Goal: Check status: Check status

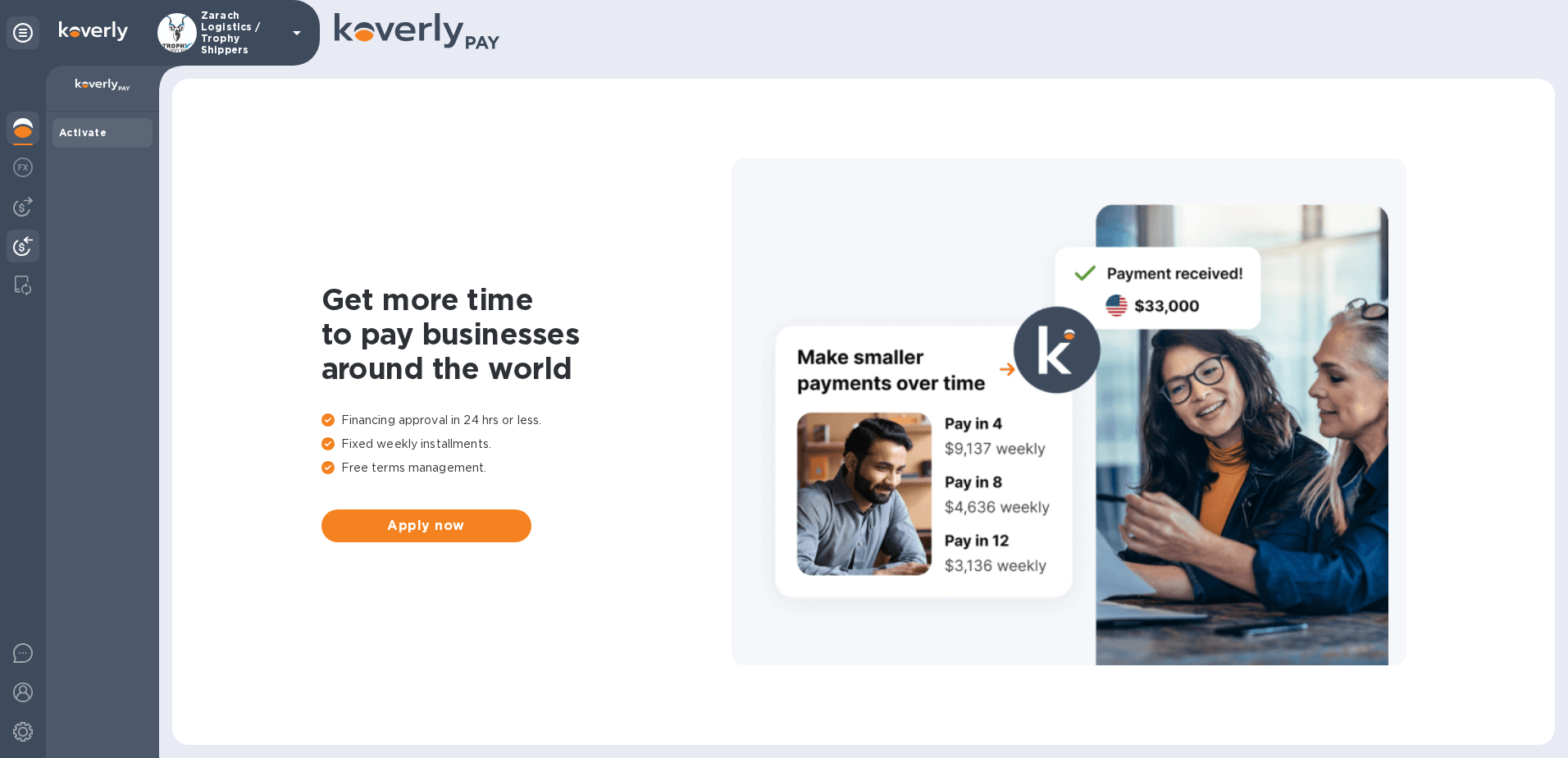
click at [28, 248] on img at bounding box center [23, 247] width 20 height 20
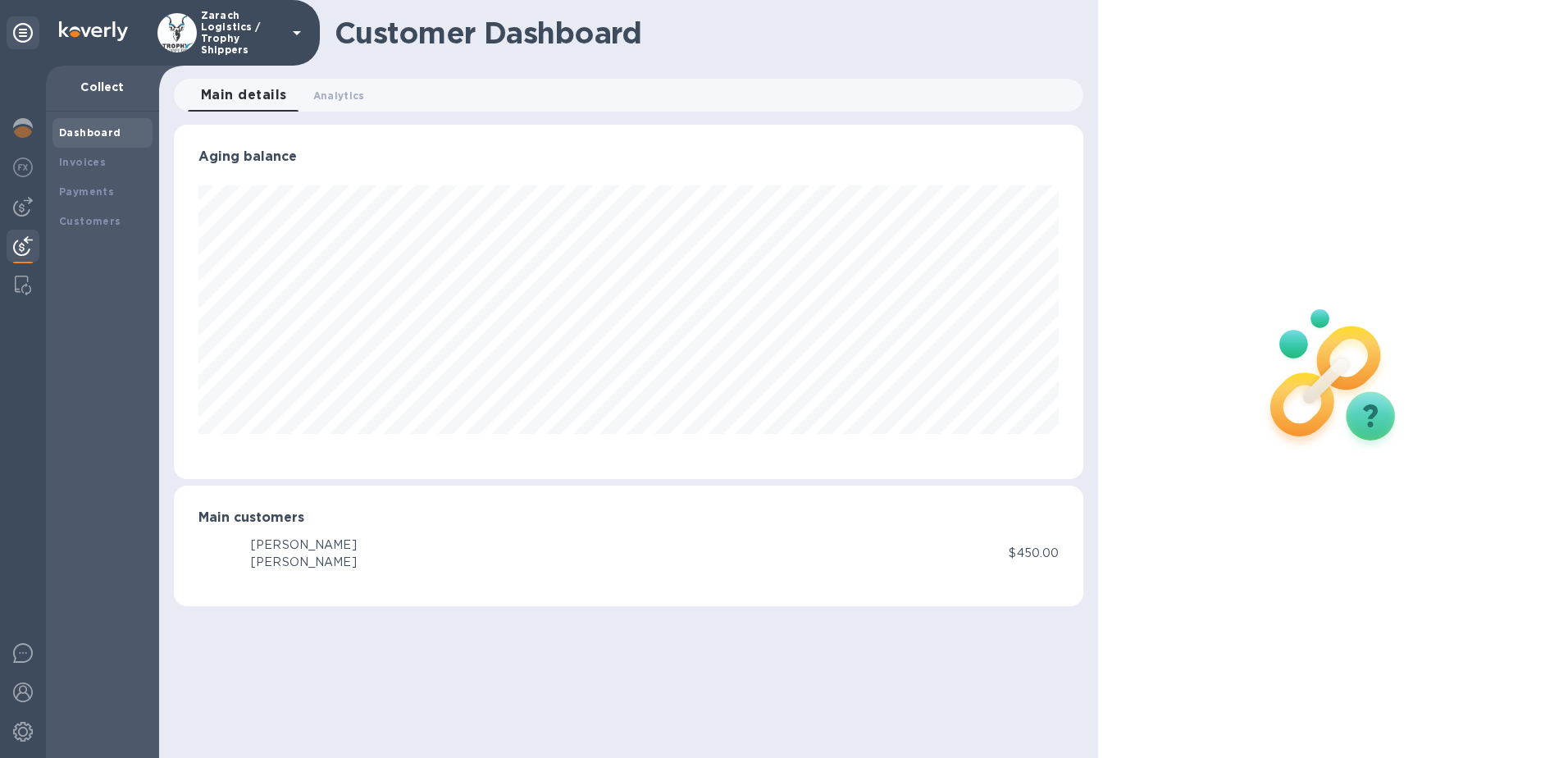
scroll to position [355, 910]
click at [86, 191] on b "Payments" at bounding box center [87, 191] width 55 height 12
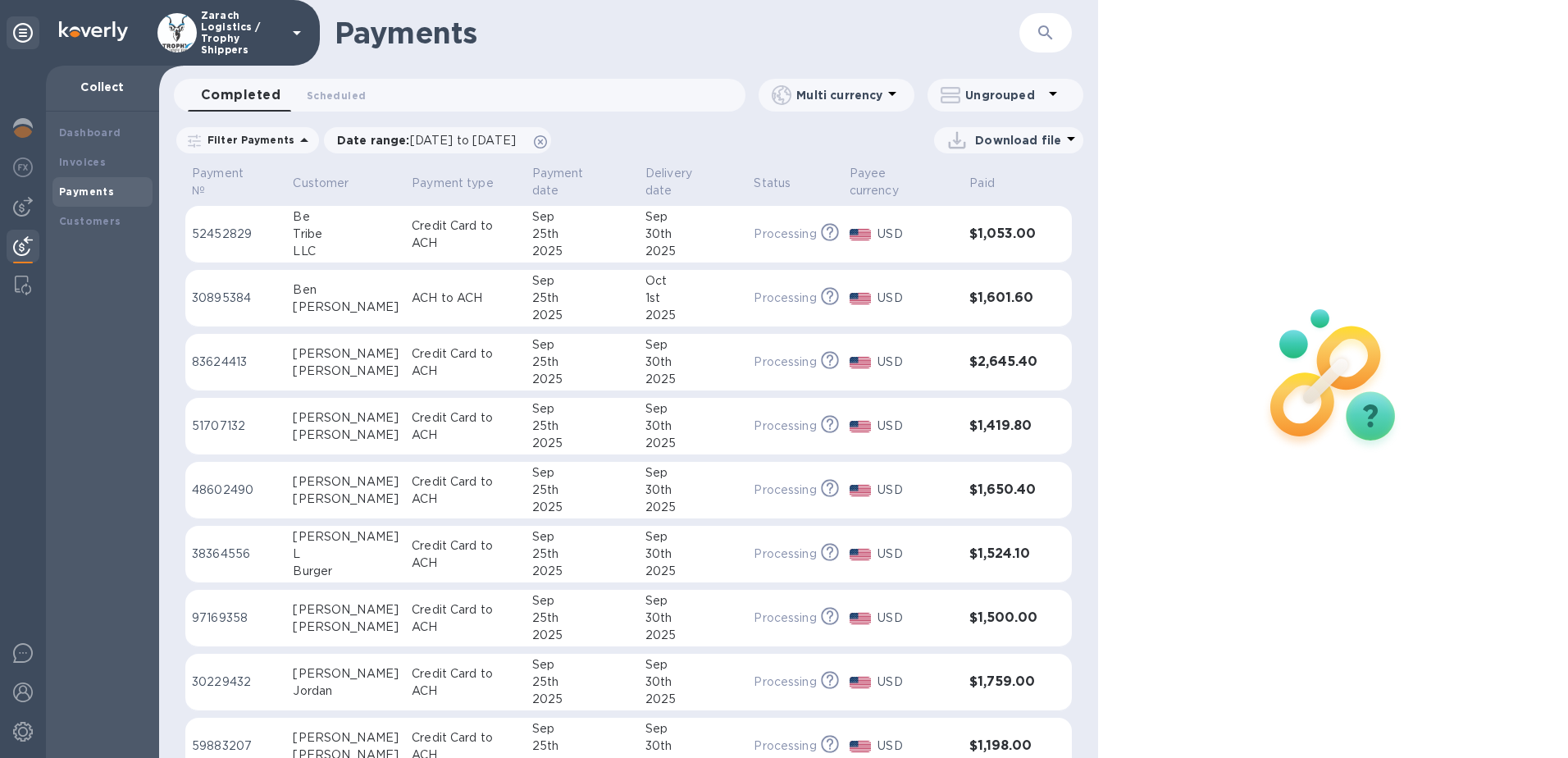
scroll to position [82, 0]
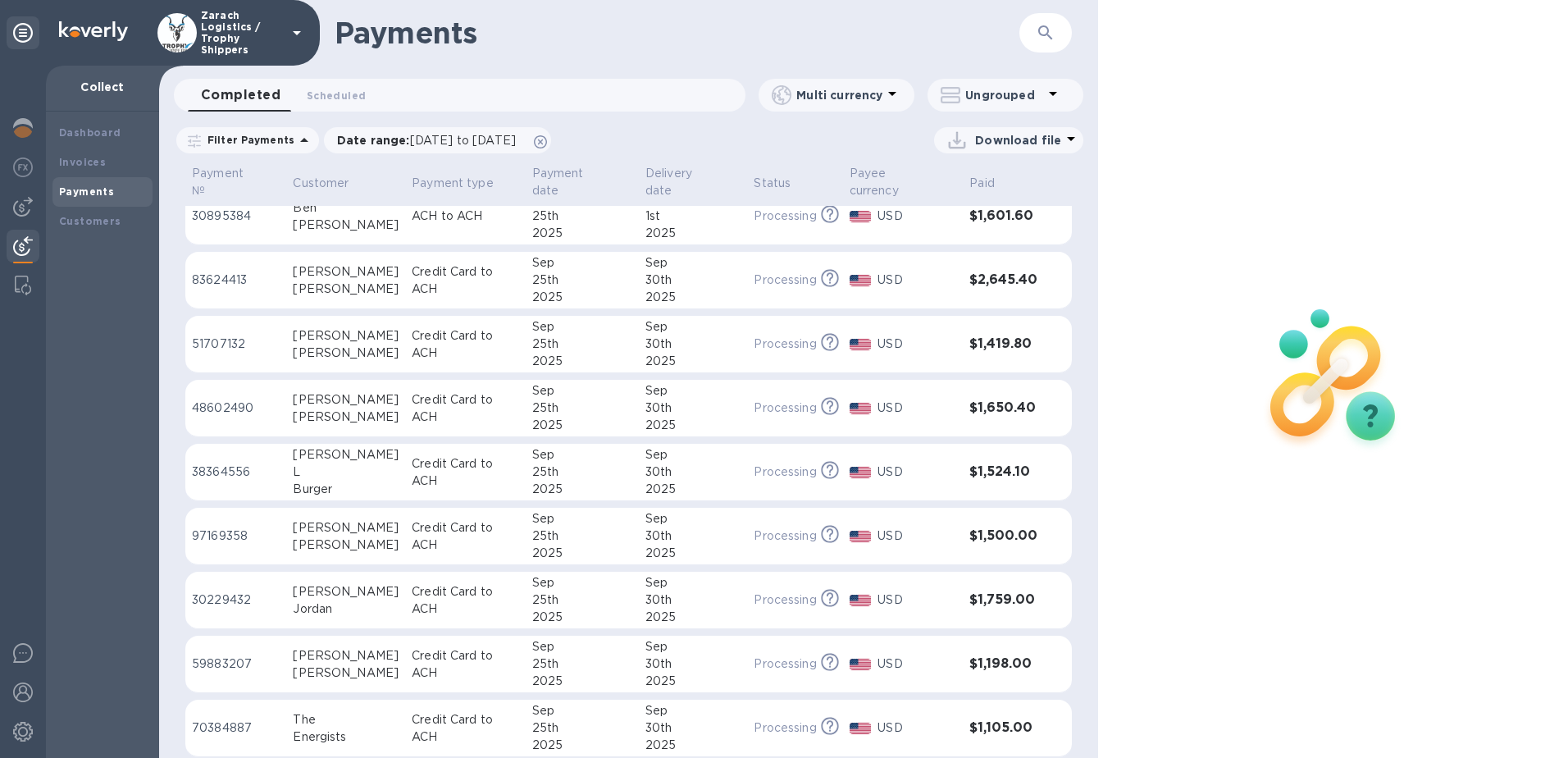
click at [311, 519] on div "[PERSON_NAME]" at bounding box center [345, 528] width 106 height 17
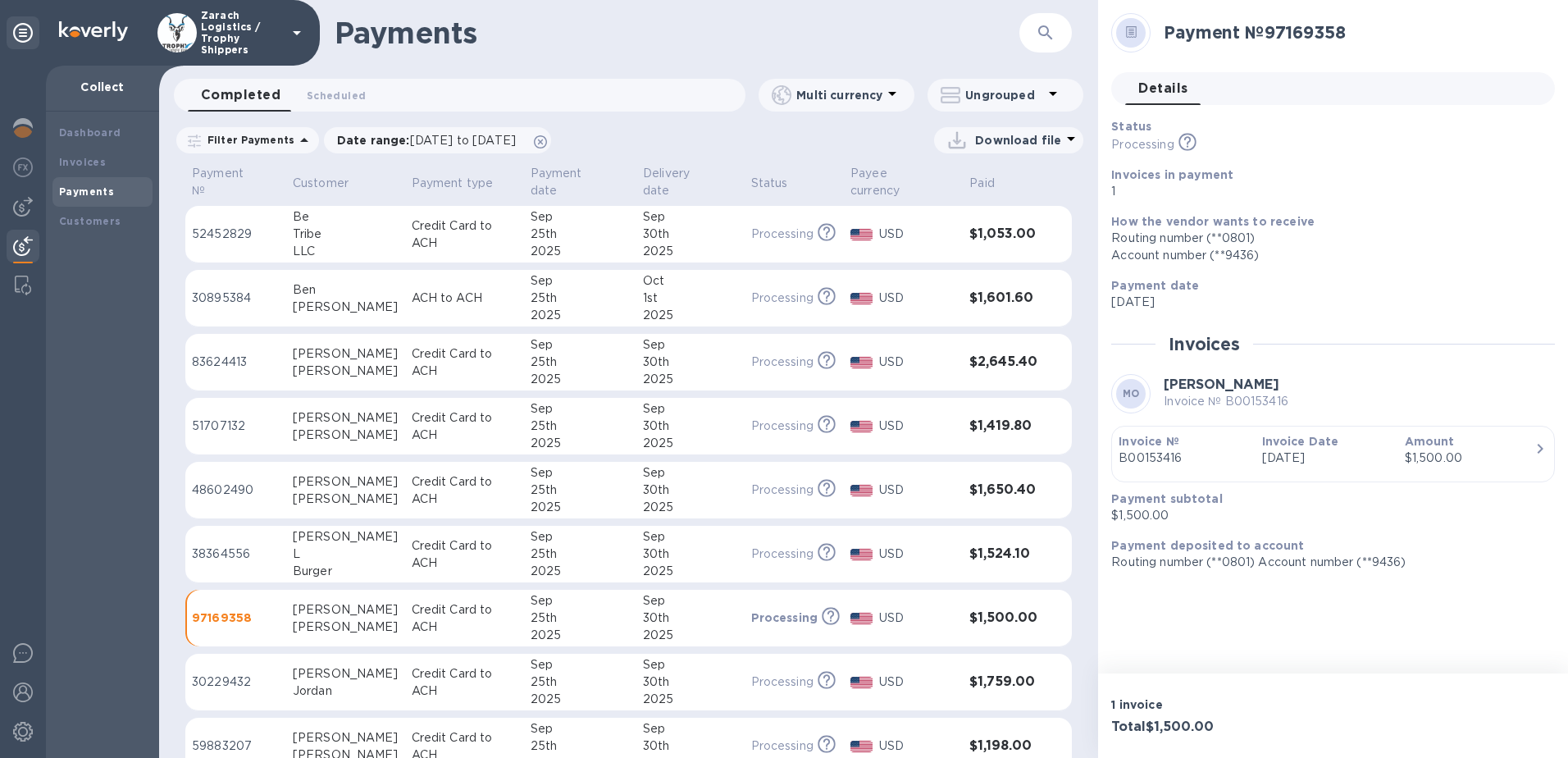
drag, startPoint x: 305, startPoint y: 214, endPoint x: 281, endPoint y: 242, distance: 36.9
click at [305, 226] on div "Tribe" at bounding box center [345, 234] width 106 height 17
click at [255, 290] on p "30895384" at bounding box center [236, 298] width 88 height 17
click at [237, 354] on p "83624413" at bounding box center [236, 362] width 88 height 17
click at [216, 418] on p "51707132" at bounding box center [236, 426] width 88 height 17
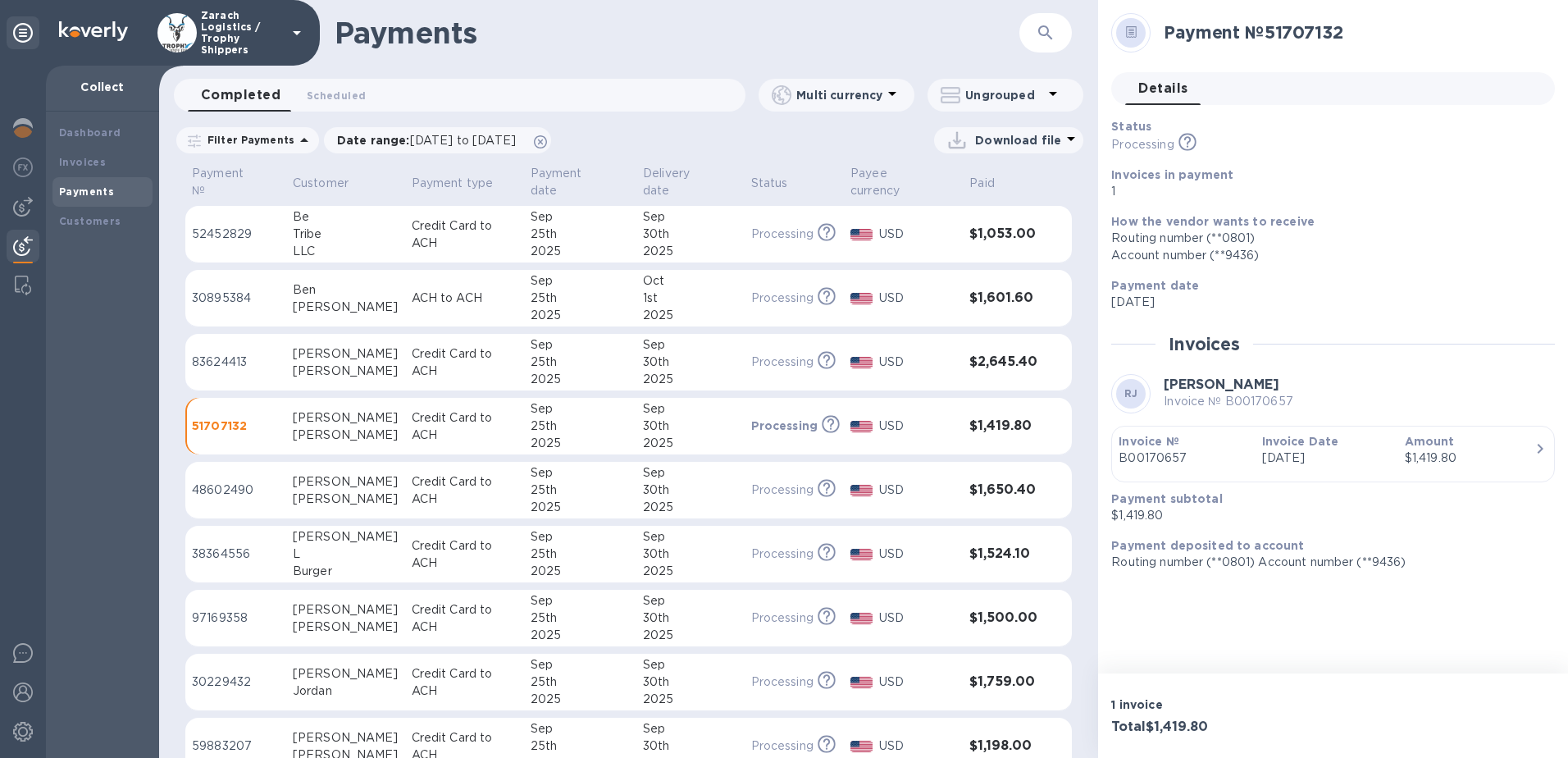
click at [204, 462] on td "48602490" at bounding box center [236, 490] width 101 height 58
click at [216, 546] on p "38364556" at bounding box center [236, 554] width 88 height 17
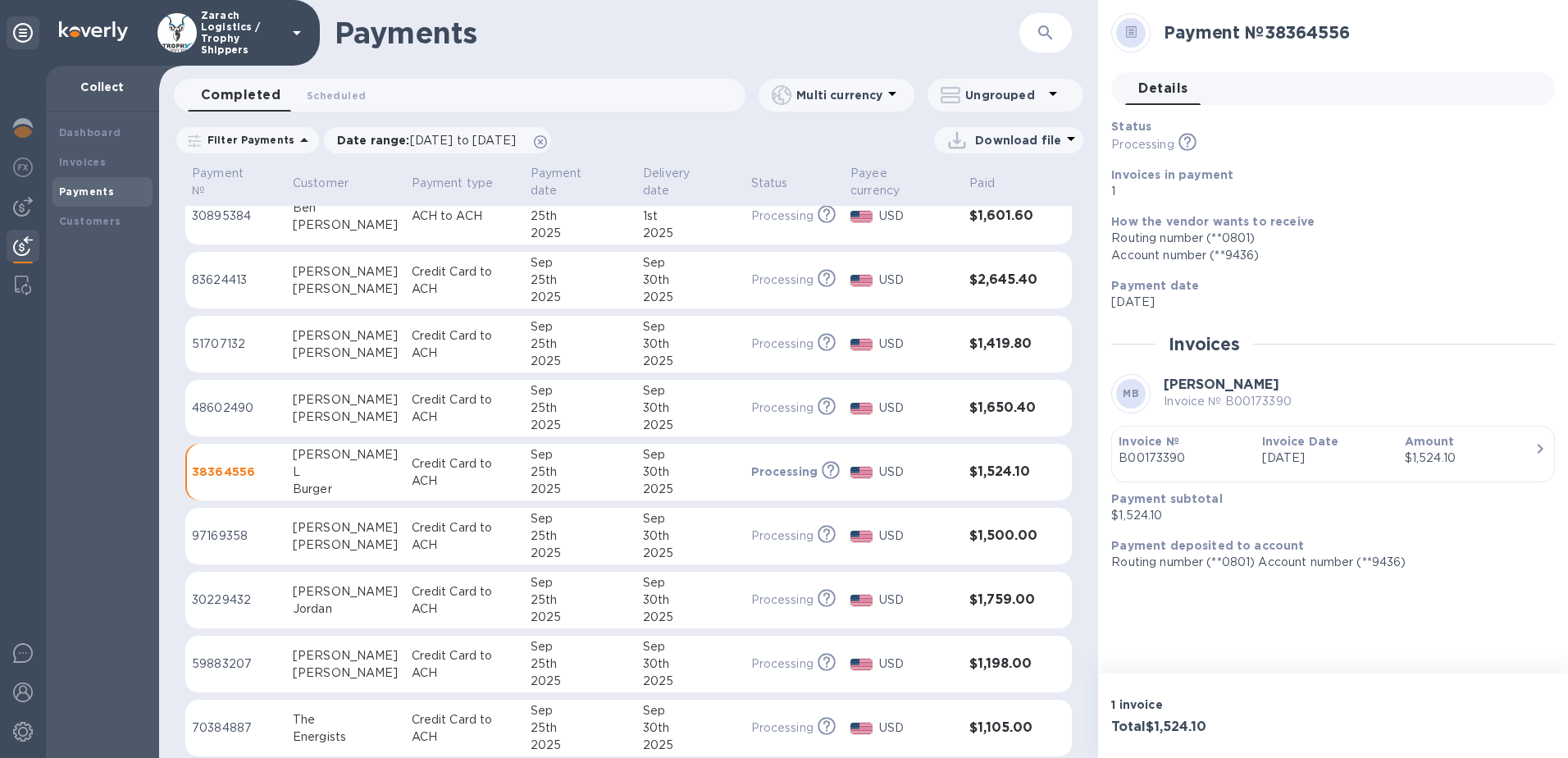
click at [214, 534] on td "97169358" at bounding box center [236, 537] width 101 height 58
click at [217, 592] on p "30229432" at bounding box center [236, 600] width 88 height 17
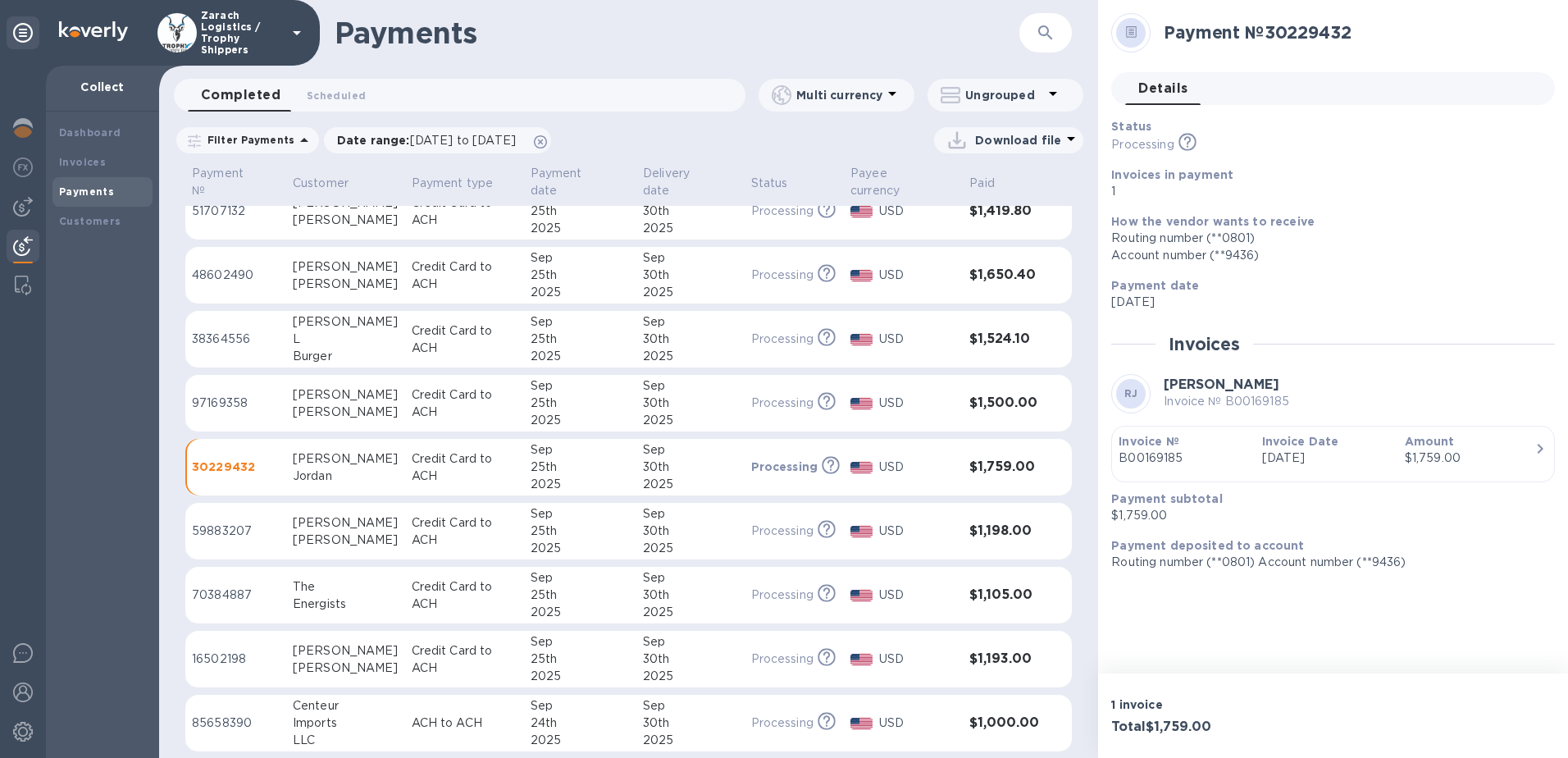
scroll to position [246, 0]
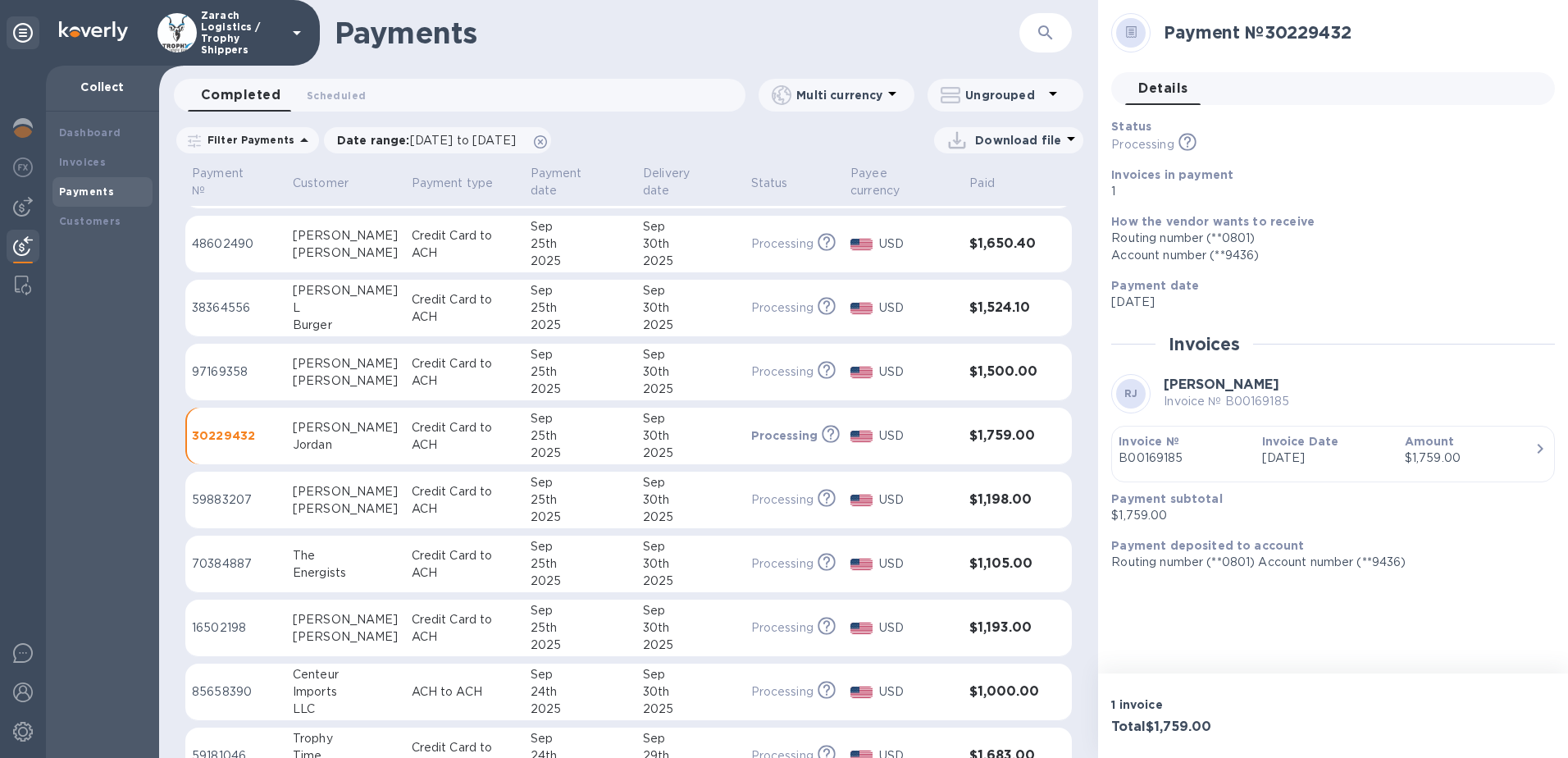
click at [217, 492] on p "59883207" at bounding box center [236, 500] width 88 height 17
click at [217, 556] on p "70384887" at bounding box center [236, 564] width 88 height 17
click at [212, 620] on p "16502198" at bounding box center [236, 628] width 88 height 17
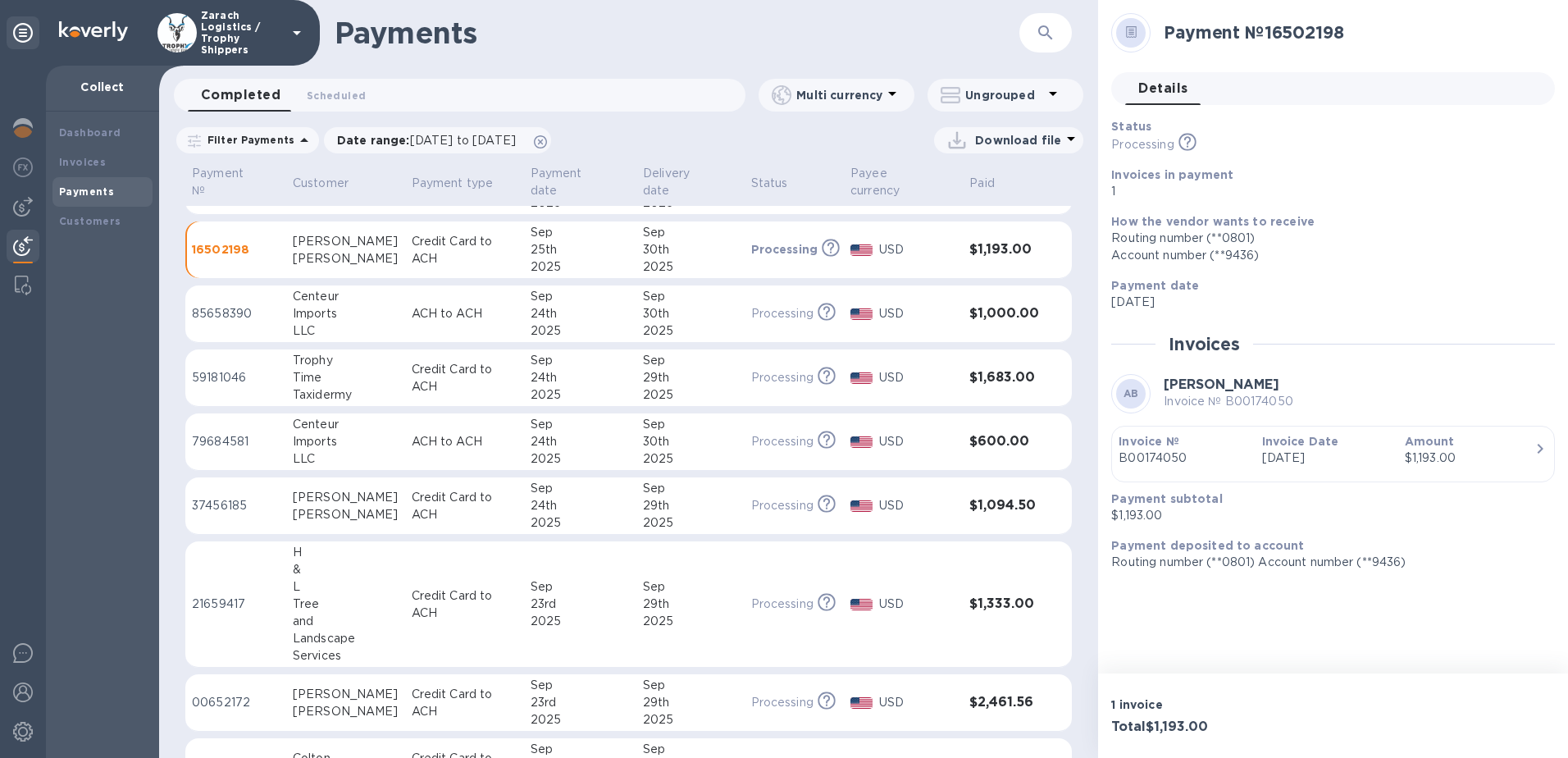
scroll to position [657, 0]
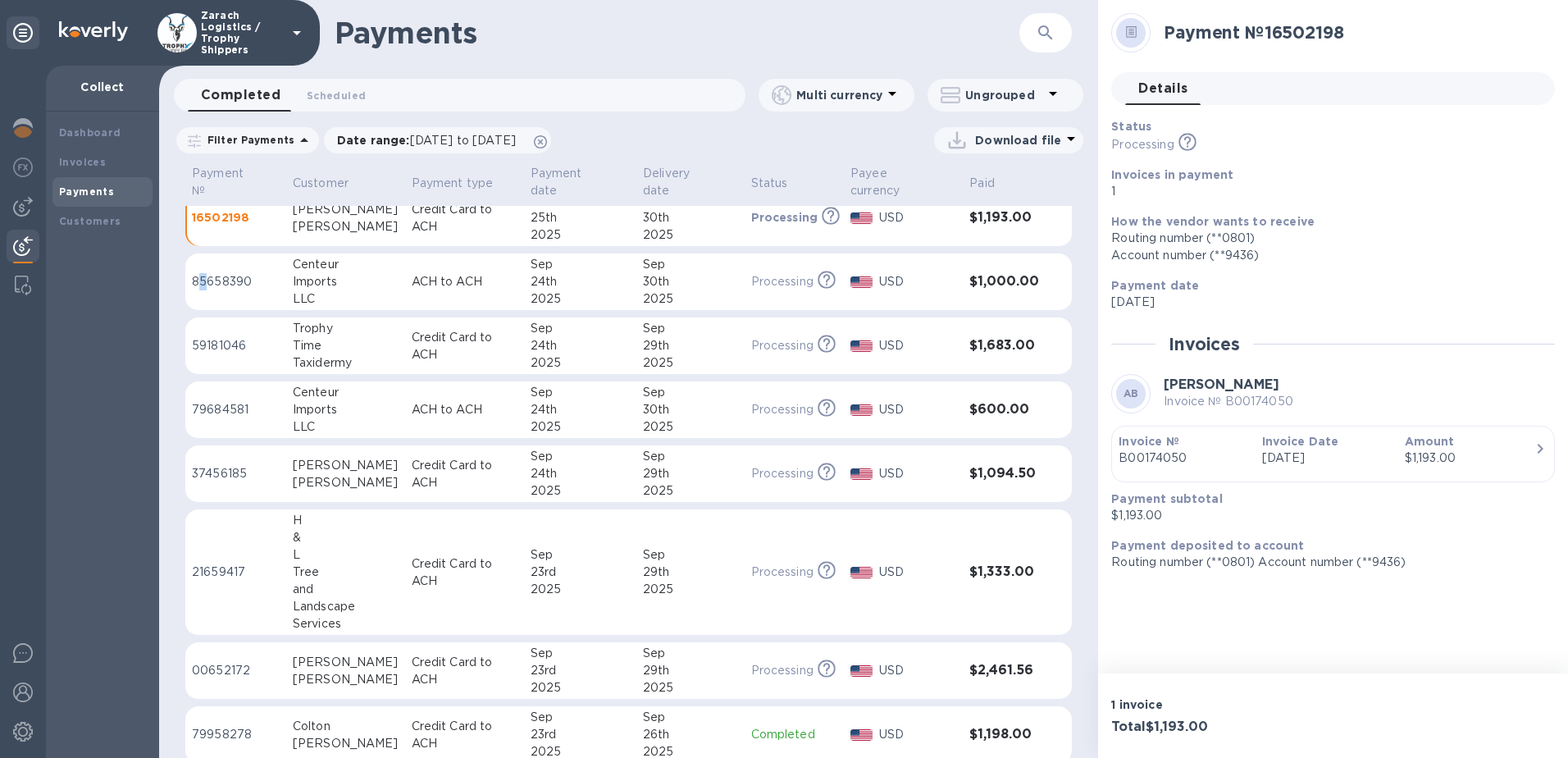
click at [204, 273] on p "85658390" at bounding box center [236, 282] width 88 height 17
drag, startPoint x: 204, startPoint y: 261, endPoint x: 209, endPoint y: 334, distance: 73.2
click at [209, 337] on p "59181046" at bounding box center [236, 346] width 88 height 17
click at [219, 401] on p "79684581" at bounding box center [236, 410] width 88 height 17
click at [217, 465] on p "37456185" at bounding box center [236, 474] width 88 height 17
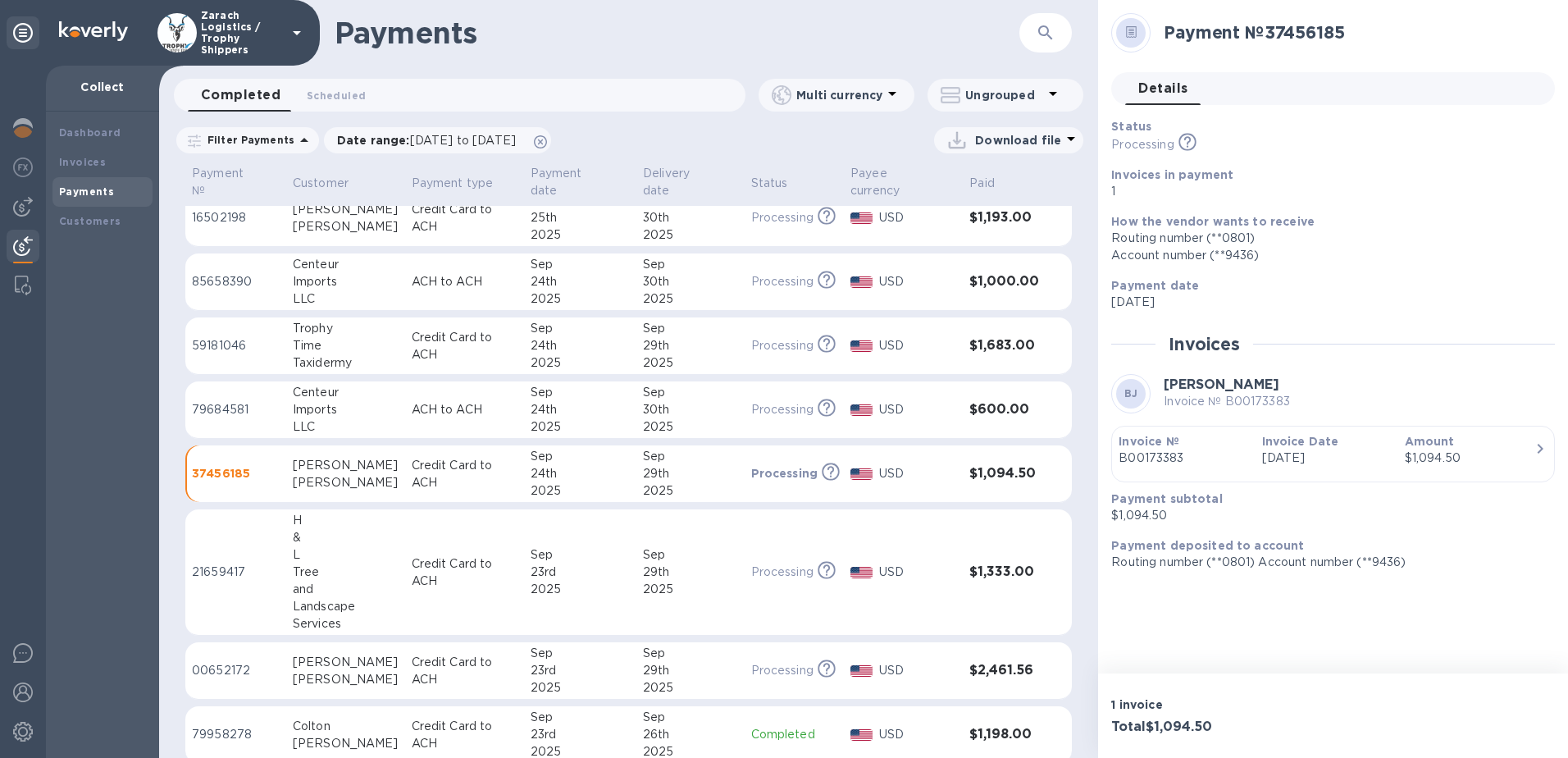
click at [225, 564] on p "21659417" at bounding box center [236, 572] width 88 height 17
click at [215, 662] on p "00652172" at bounding box center [236, 670] width 88 height 17
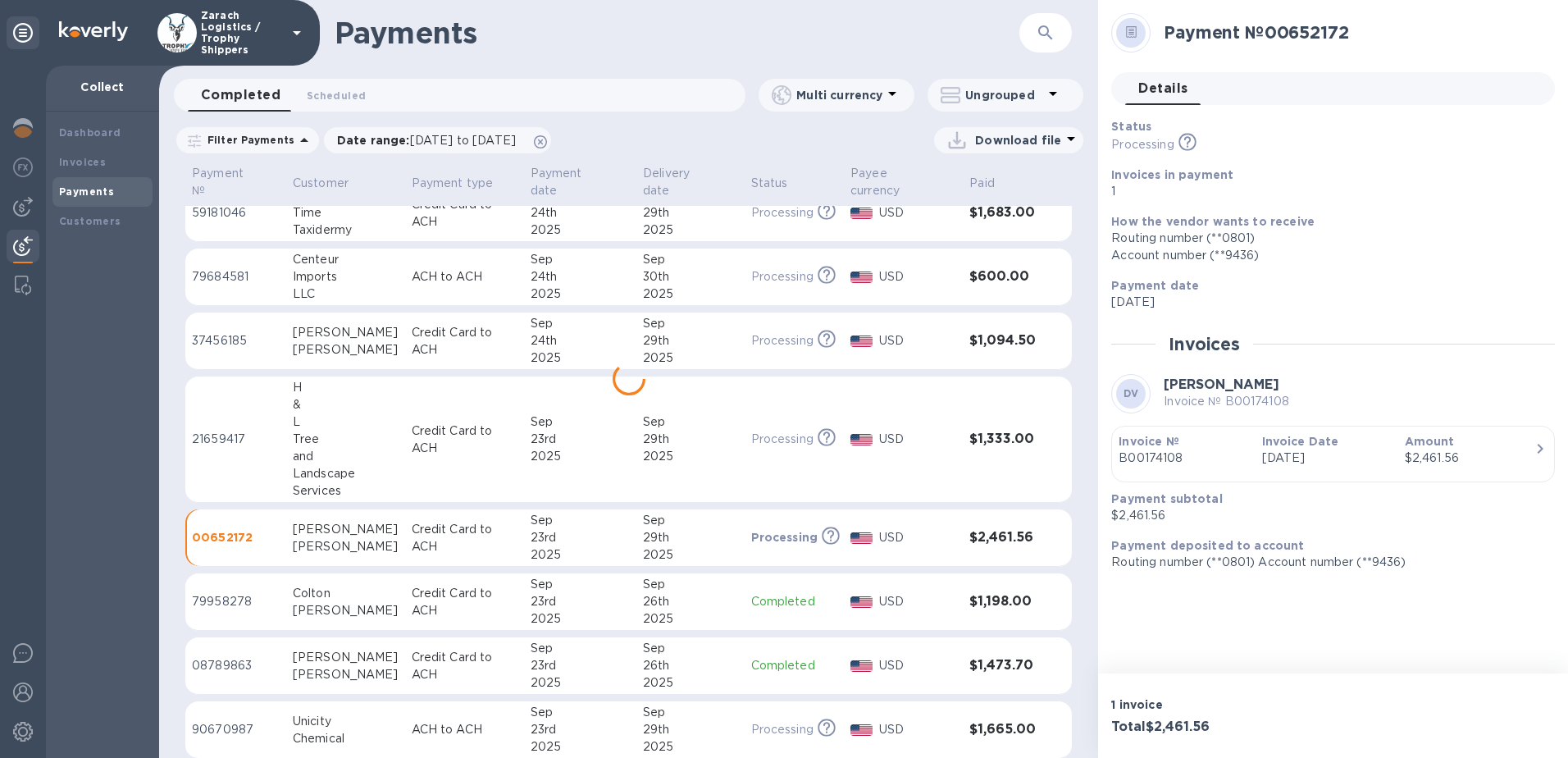
scroll to position [790, 0]
click at [222, 593] on p "79958278" at bounding box center [236, 601] width 88 height 17
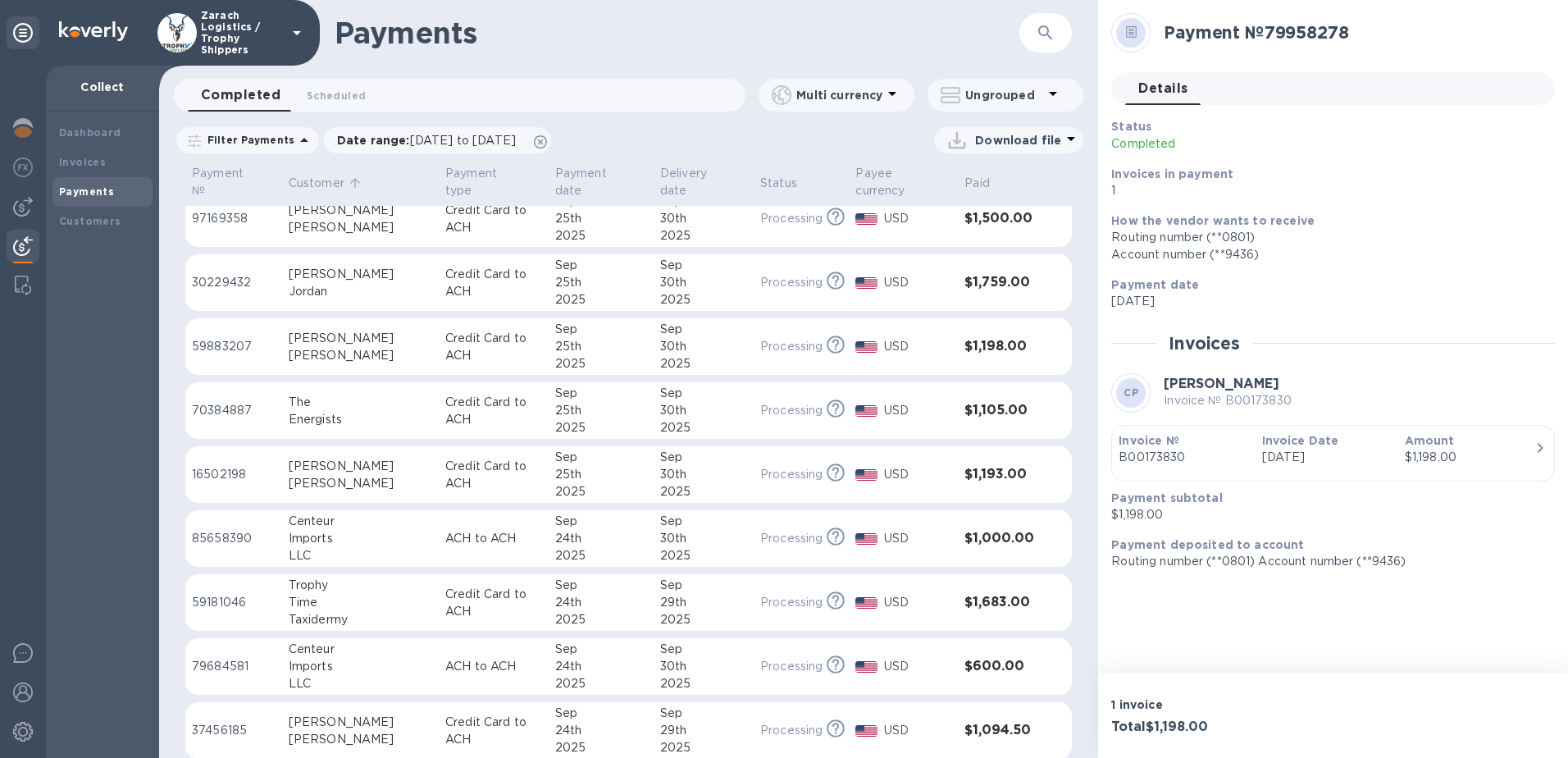
scroll to position [117, 0]
